Goal: Entertainment & Leisure: Consume media (video, audio)

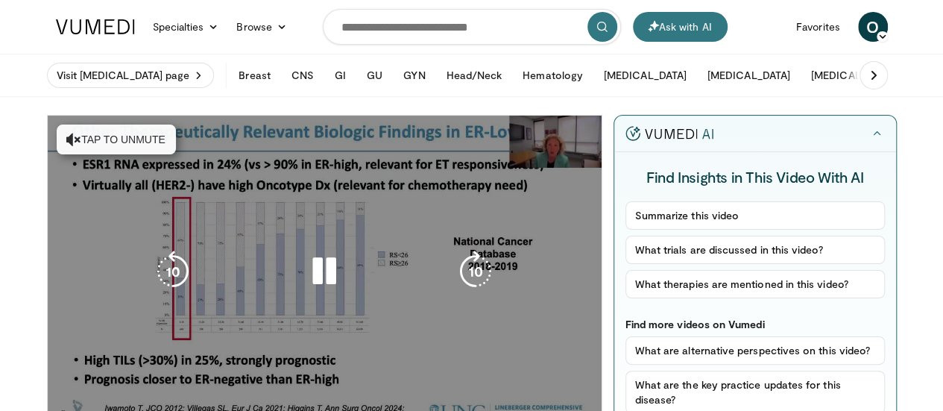
click at [66, 137] on div "10 seconds Tap to unmute" at bounding box center [325, 272] width 554 height 312
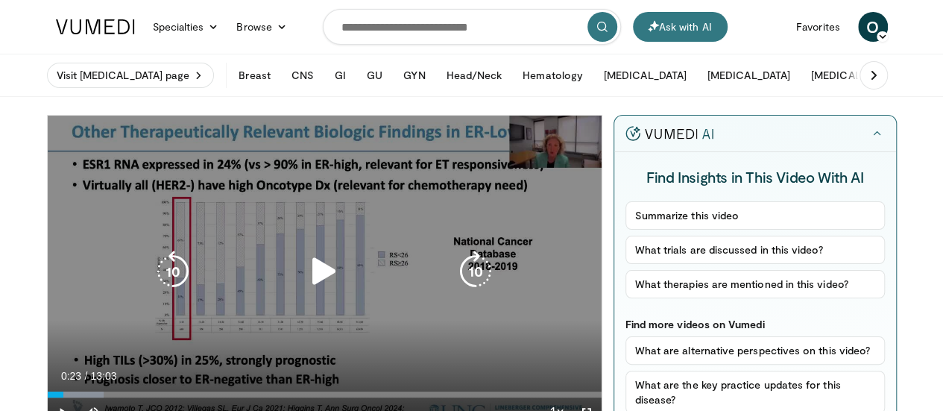
click at [314, 290] on icon "Video Player" at bounding box center [324, 271] width 42 height 42
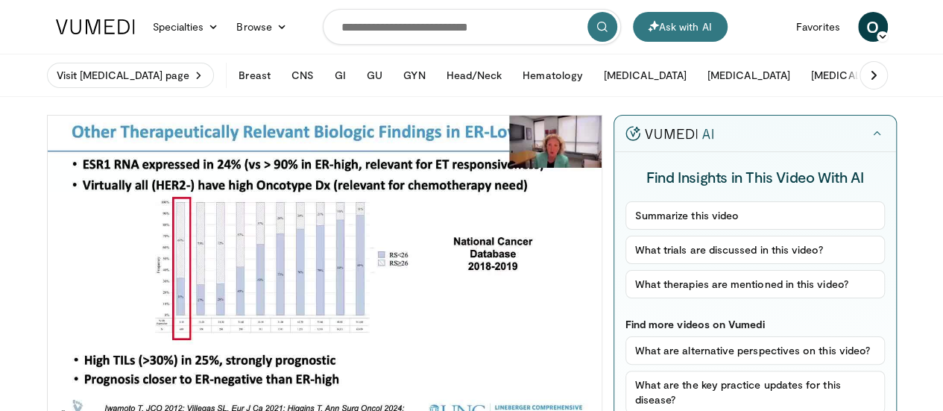
click at [287, 303] on div "10 seconds Tap to unmute" at bounding box center [325, 272] width 554 height 312
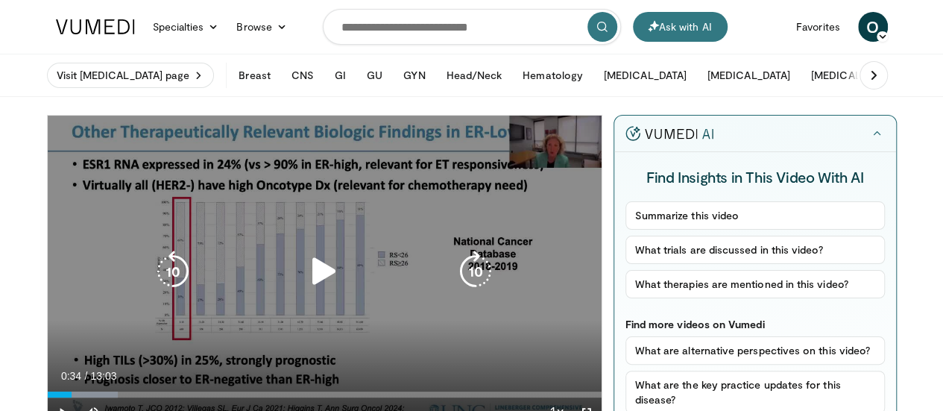
click at [316, 292] on icon "Video Player" at bounding box center [324, 271] width 42 height 42
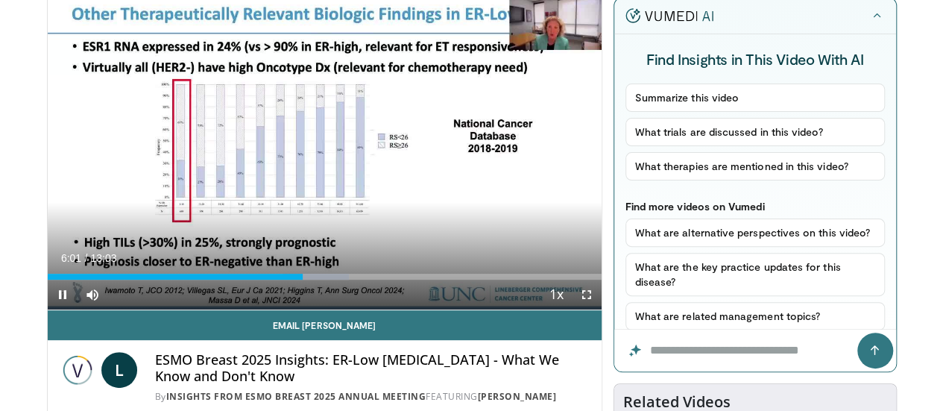
scroll to position [119, 0]
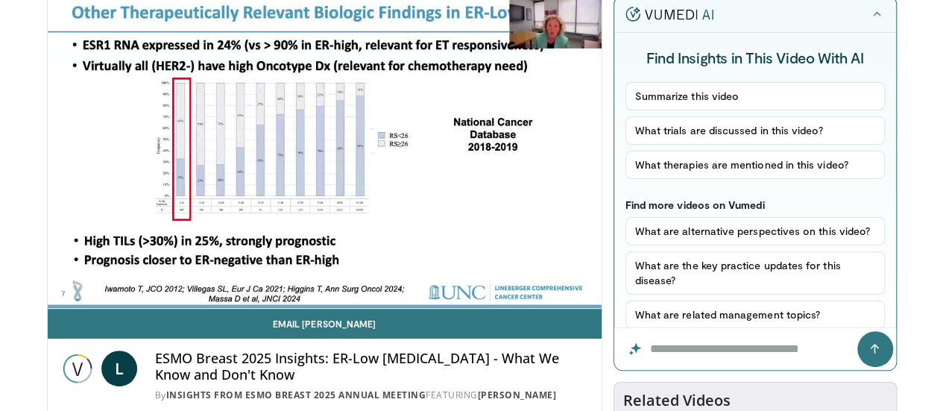
click at [270, 137] on div "10 seconds Tap to unmute" at bounding box center [325, 152] width 554 height 312
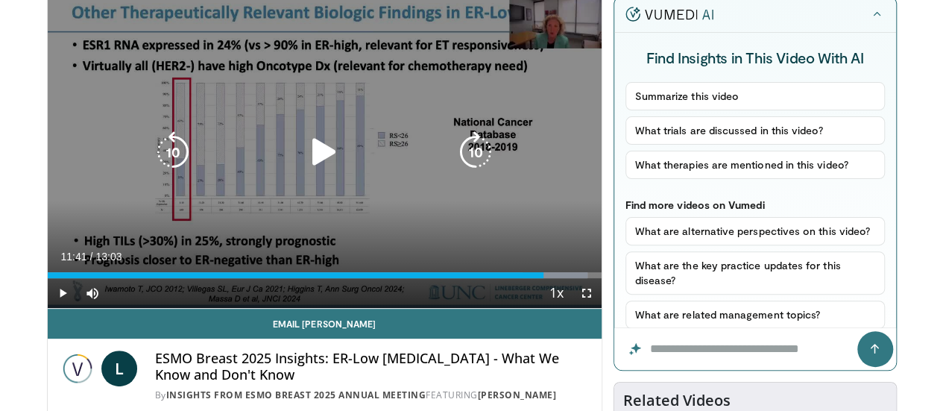
click at [152, 173] on icon "Video Player" at bounding box center [173, 152] width 42 height 42
click at [152, 170] on icon "Video Player" at bounding box center [173, 152] width 42 height 42
click at [152, 166] on icon "Video Player" at bounding box center [173, 152] width 42 height 42
click at [152, 173] on icon "Video Player" at bounding box center [173, 152] width 42 height 42
click at [152, 146] on icon "Video Player" at bounding box center [173, 152] width 42 height 42
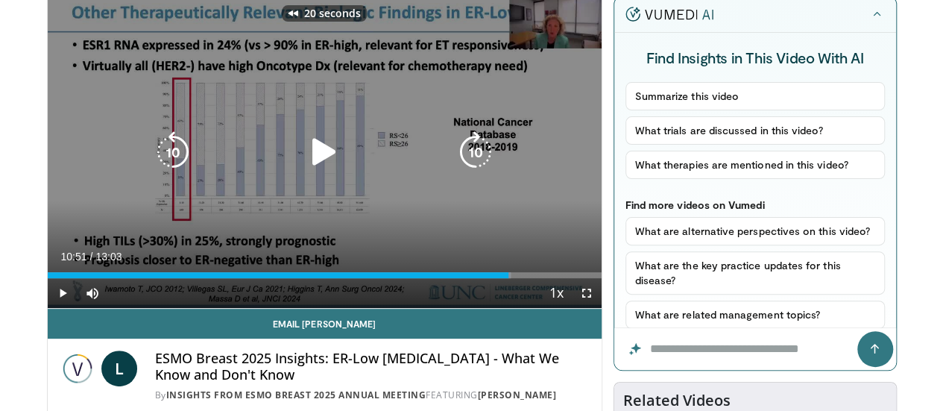
click at [309, 170] on icon "Video Player" at bounding box center [324, 152] width 42 height 42
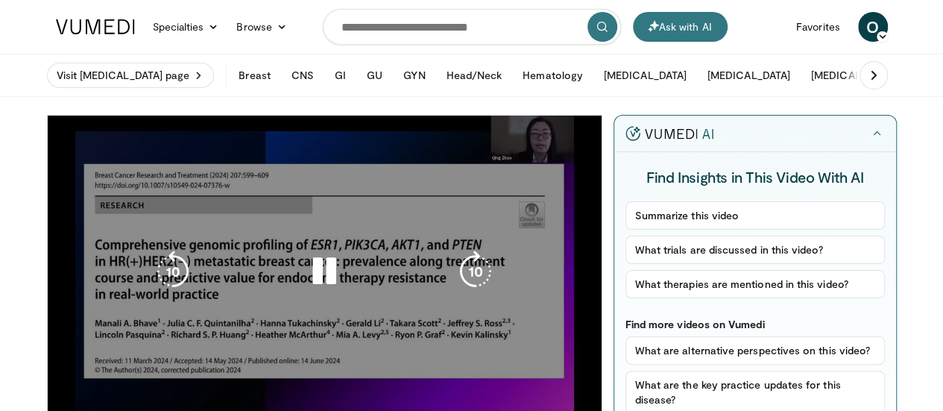
click at [311, 273] on icon "Video Player" at bounding box center [324, 271] width 42 height 42
